Goal: Task Accomplishment & Management: Manage account settings

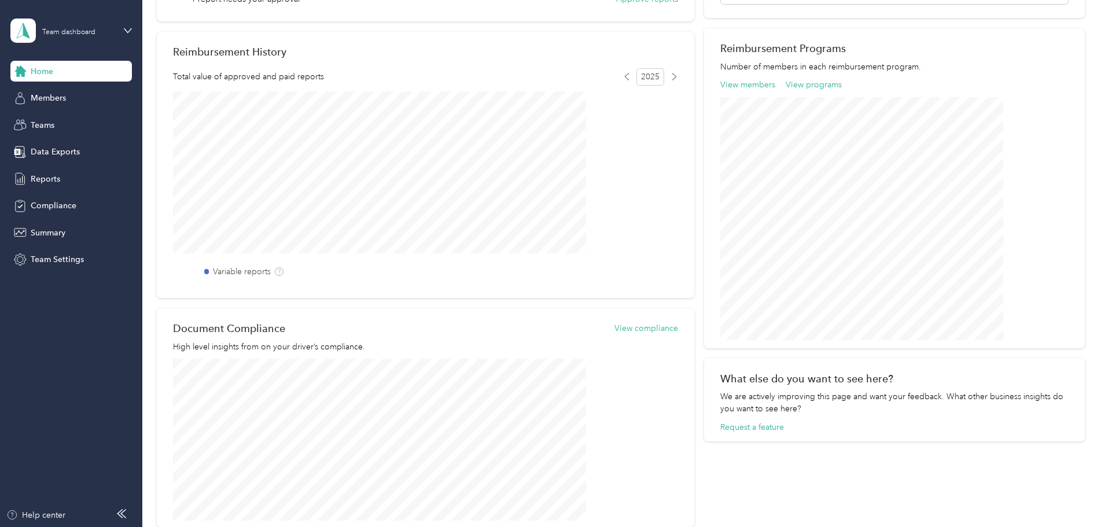
scroll to position [405, 0]
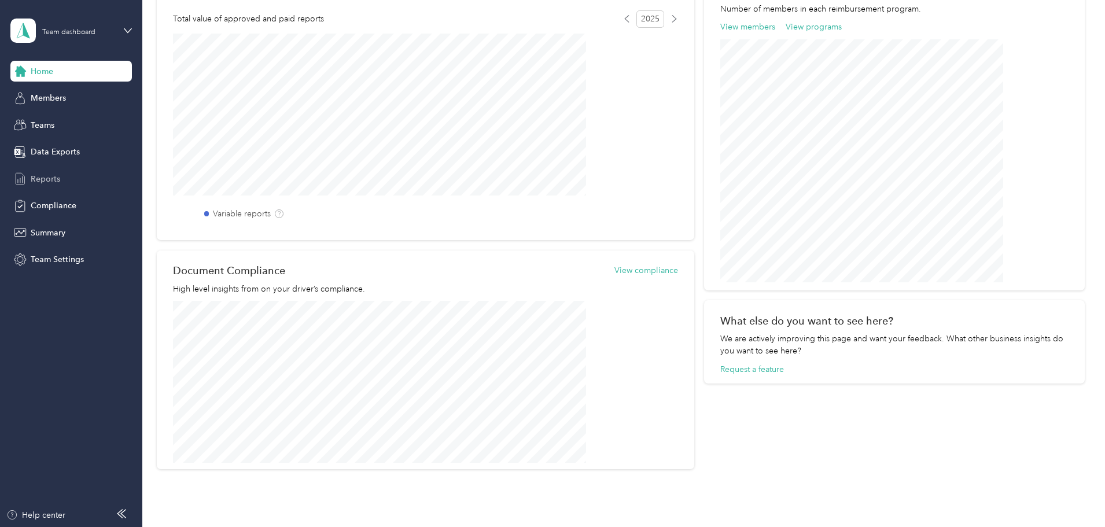
click at [67, 174] on div "Reports" at bounding box center [70, 178] width 121 height 21
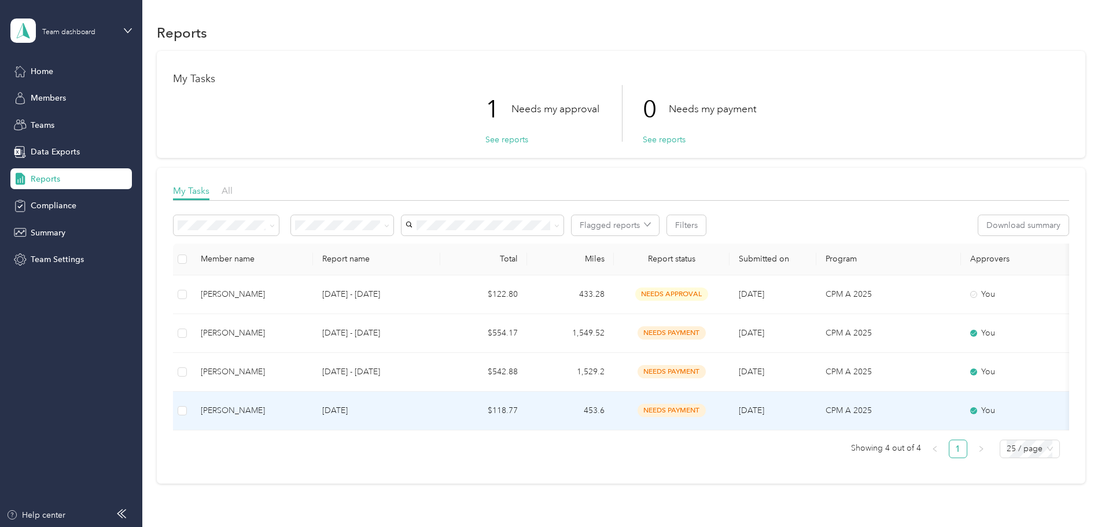
click at [304, 410] on div "[PERSON_NAME]" at bounding box center [252, 410] width 103 height 13
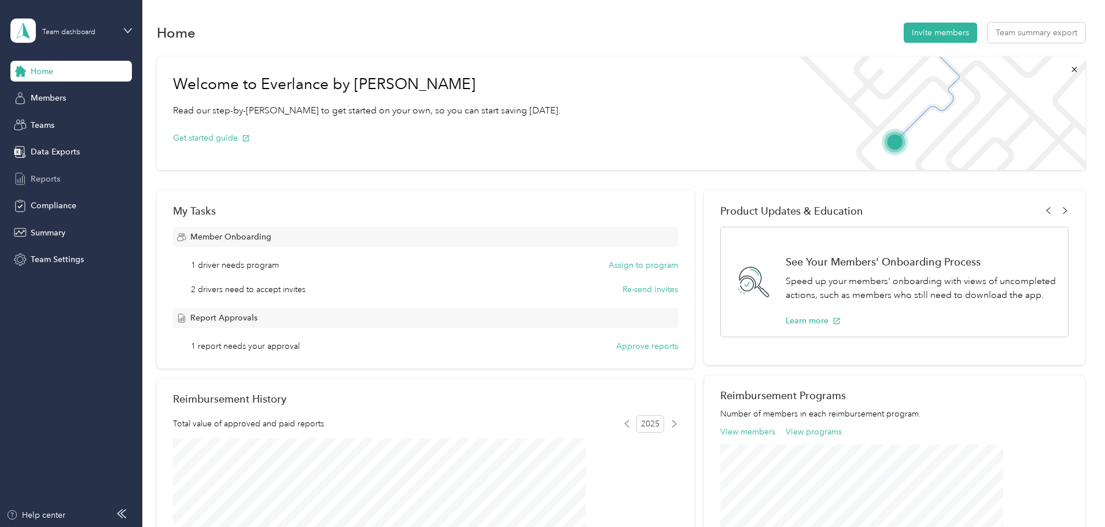
click at [57, 179] on span "Reports" at bounding box center [46, 179] width 30 height 12
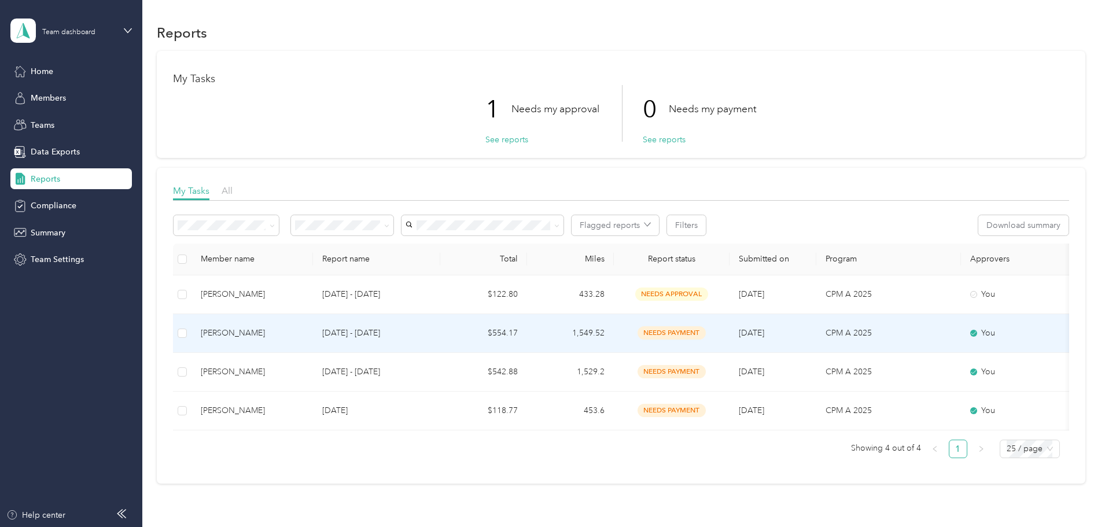
click at [304, 330] on div "[PERSON_NAME]" at bounding box center [252, 333] width 103 height 13
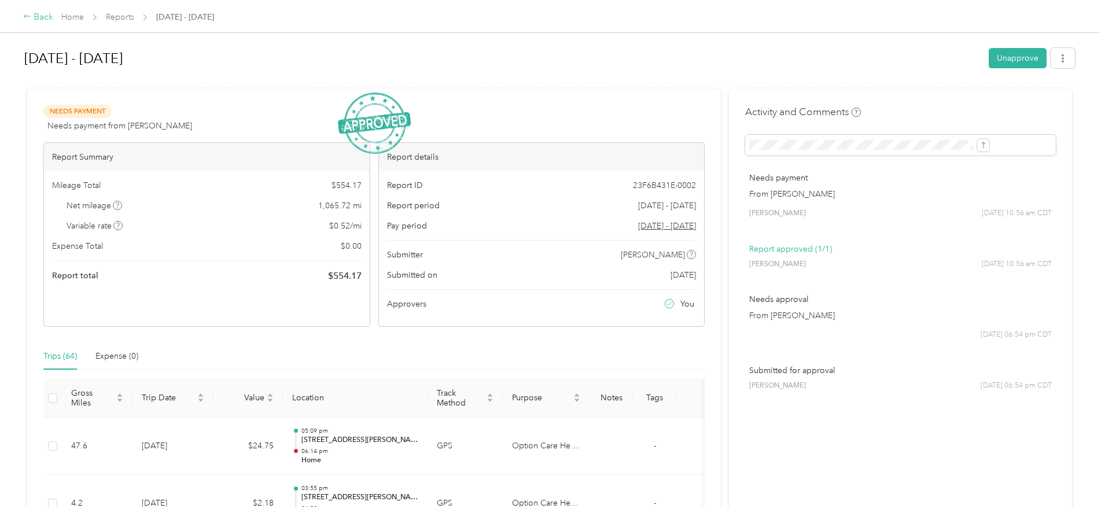
click at [53, 19] on div "Back" at bounding box center [38, 17] width 30 height 14
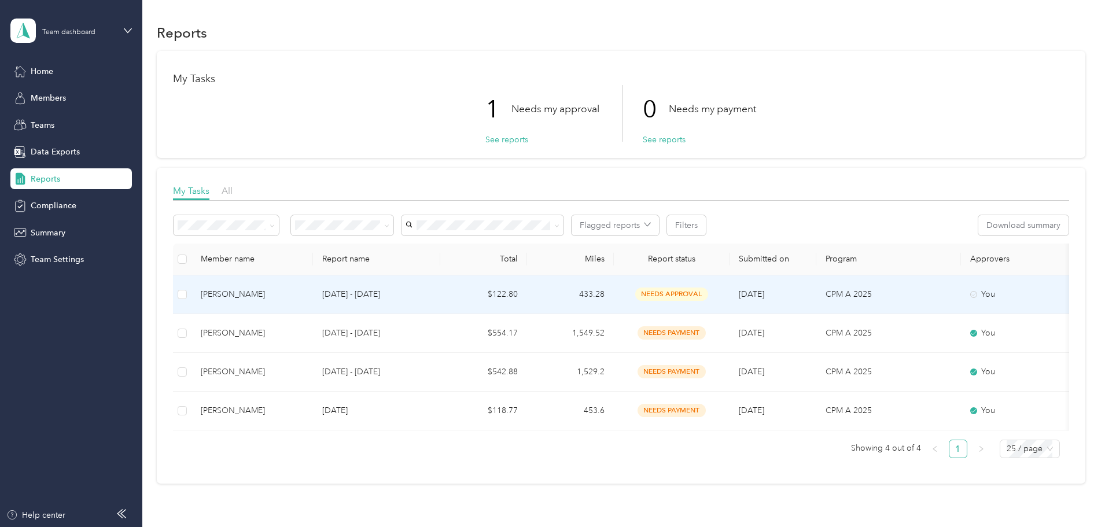
click at [296, 291] on div "[PERSON_NAME]" at bounding box center [252, 294] width 103 height 13
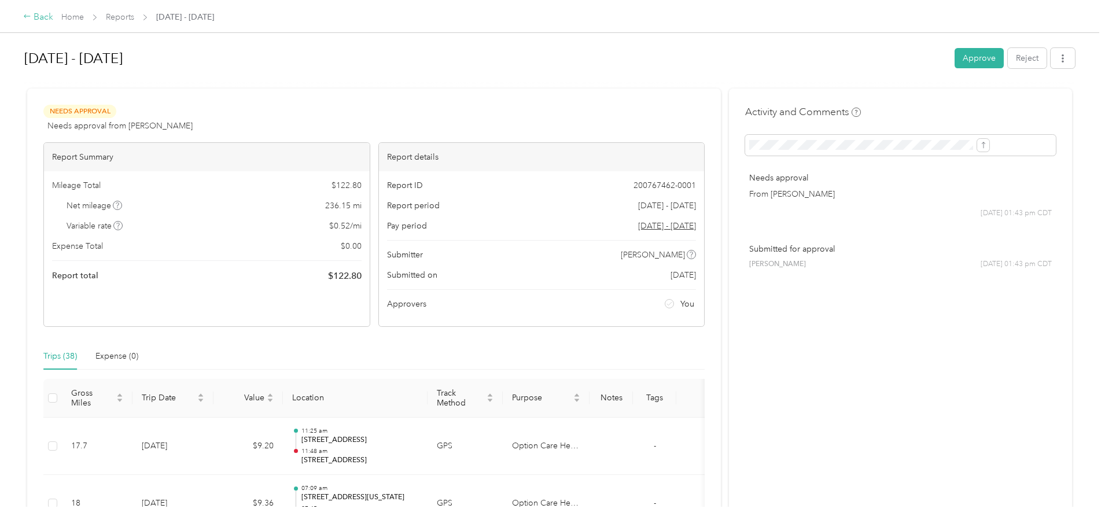
click at [53, 10] on div "Back" at bounding box center [38, 17] width 30 height 14
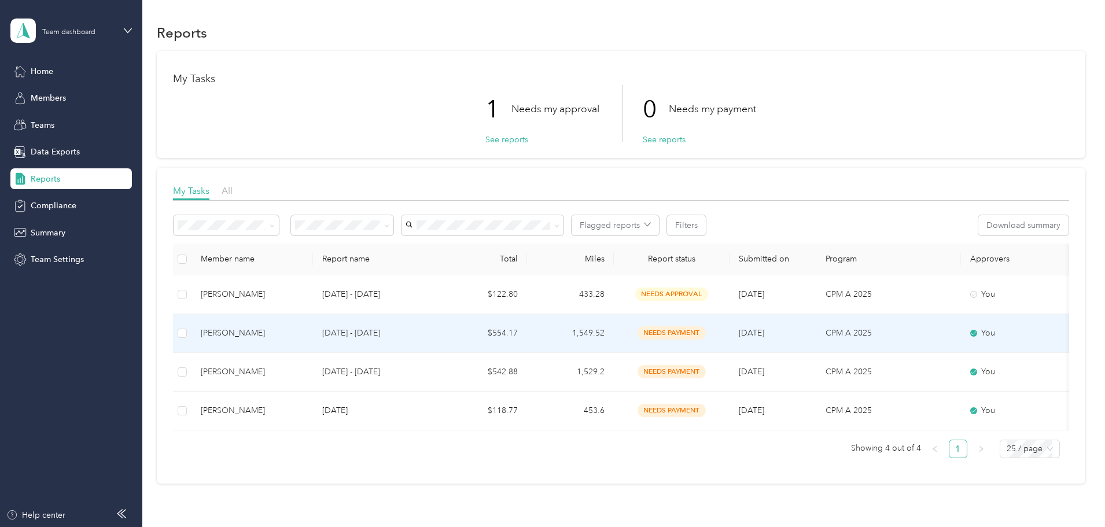
click at [300, 331] on div "[PERSON_NAME]" at bounding box center [252, 333] width 103 height 13
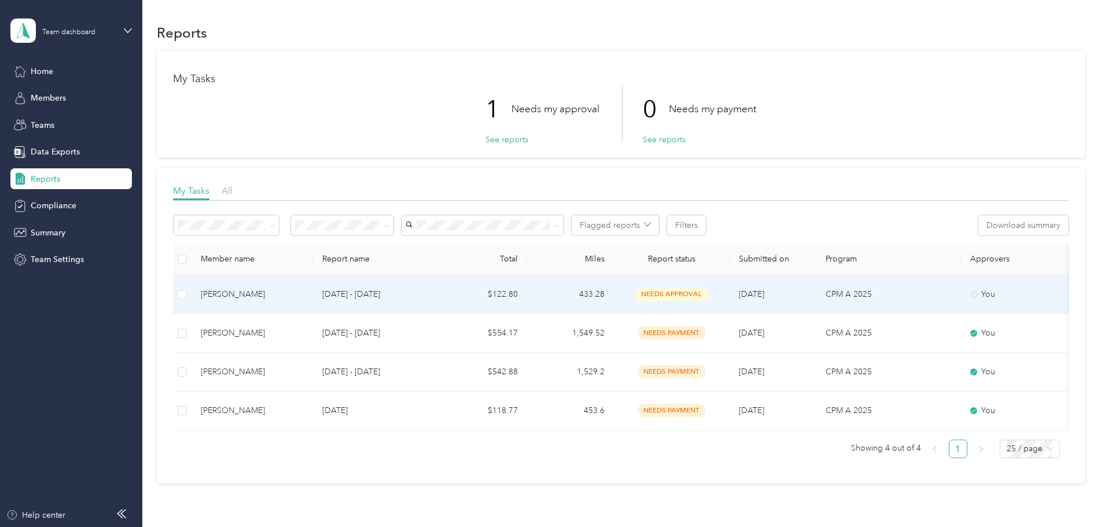
click at [290, 293] on div "[PERSON_NAME]" at bounding box center [252, 294] width 103 height 13
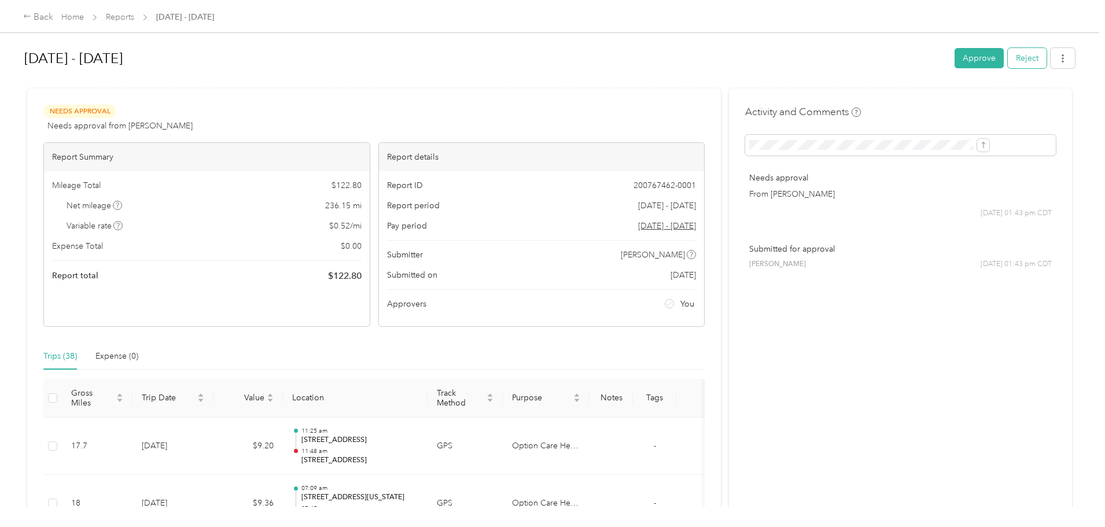
click at [1008, 59] on button "Reject" at bounding box center [1027, 58] width 39 height 20
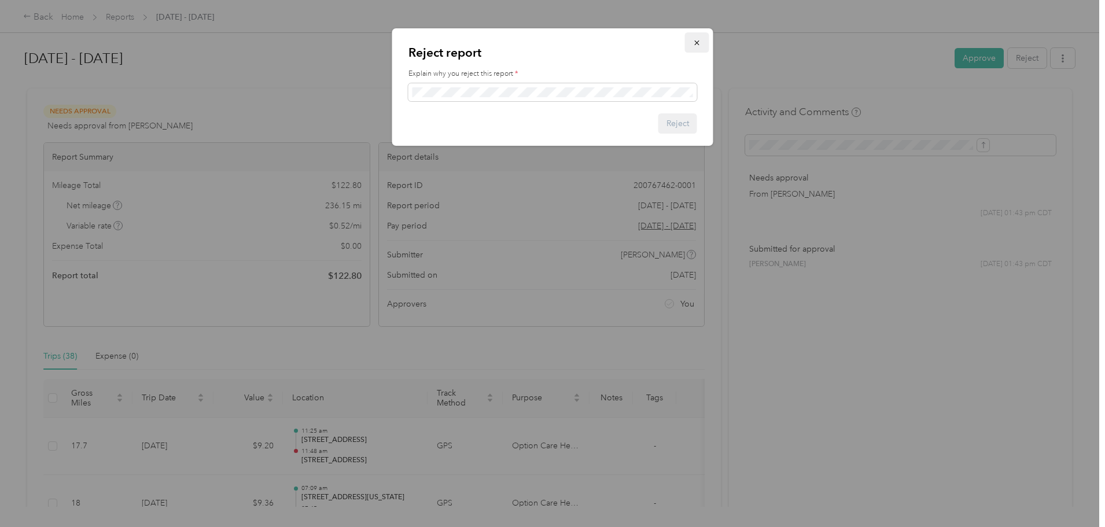
click at [693, 42] on icon "button" at bounding box center [697, 43] width 8 height 8
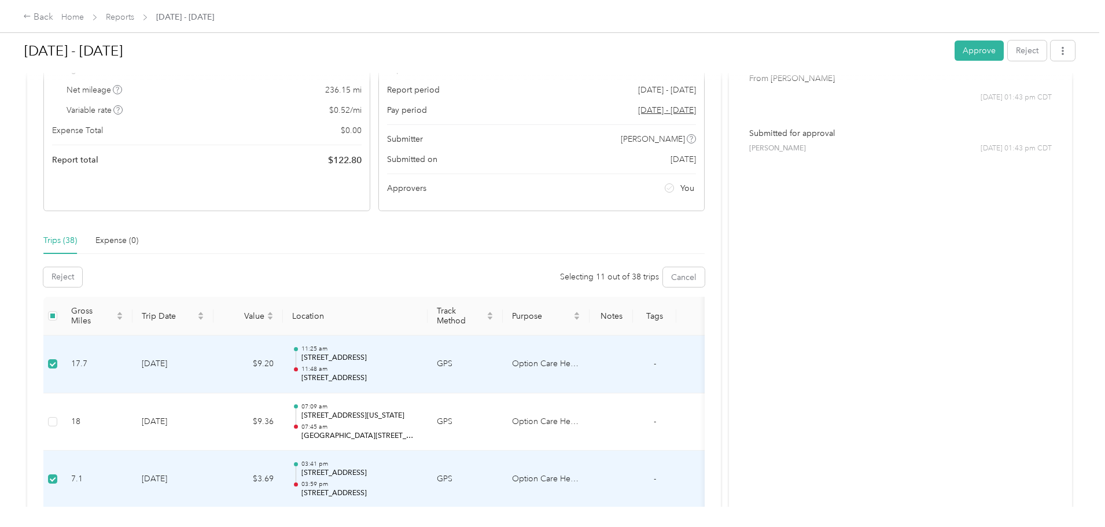
scroll to position [174, 0]
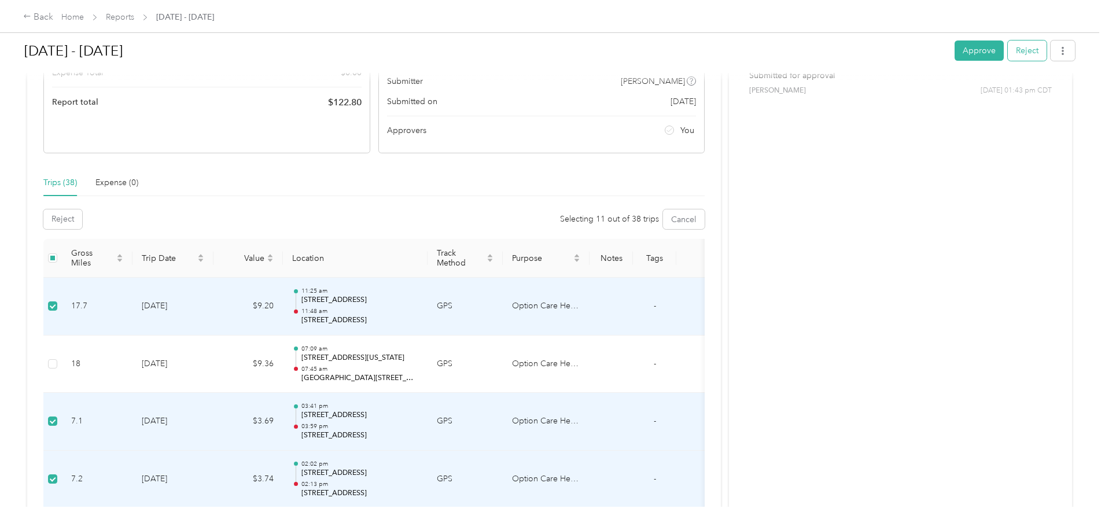
click at [1008, 51] on button "Reject" at bounding box center [1027, 50] width 39 height 20
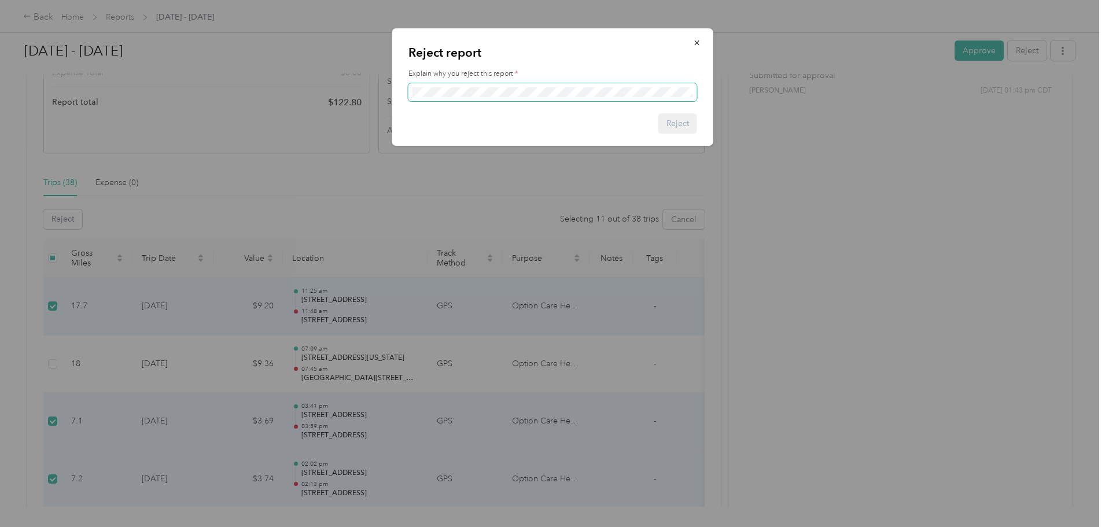
click at [498, 84] on span at bounding box center [552, 92] width 289 height 19
click at [495, 86] on span at bounding box center [552, 92] width 289 height 19
click at [668, 124] on button "Reject" at bounding box center [677, 123] width 39 height 20
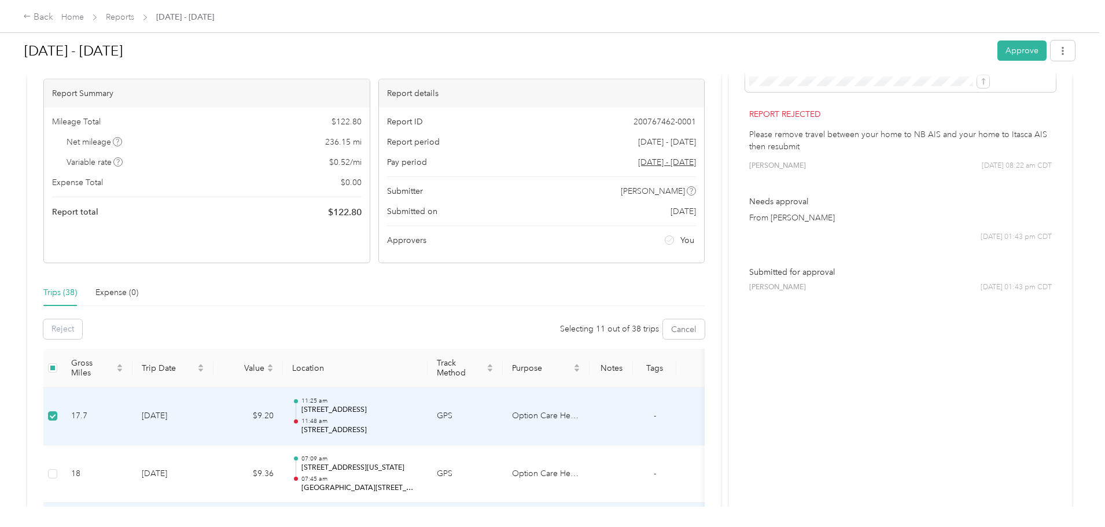
scroll to position [0, 0]
